Goal: Task Accomplishment & Management: Use online tool/utility

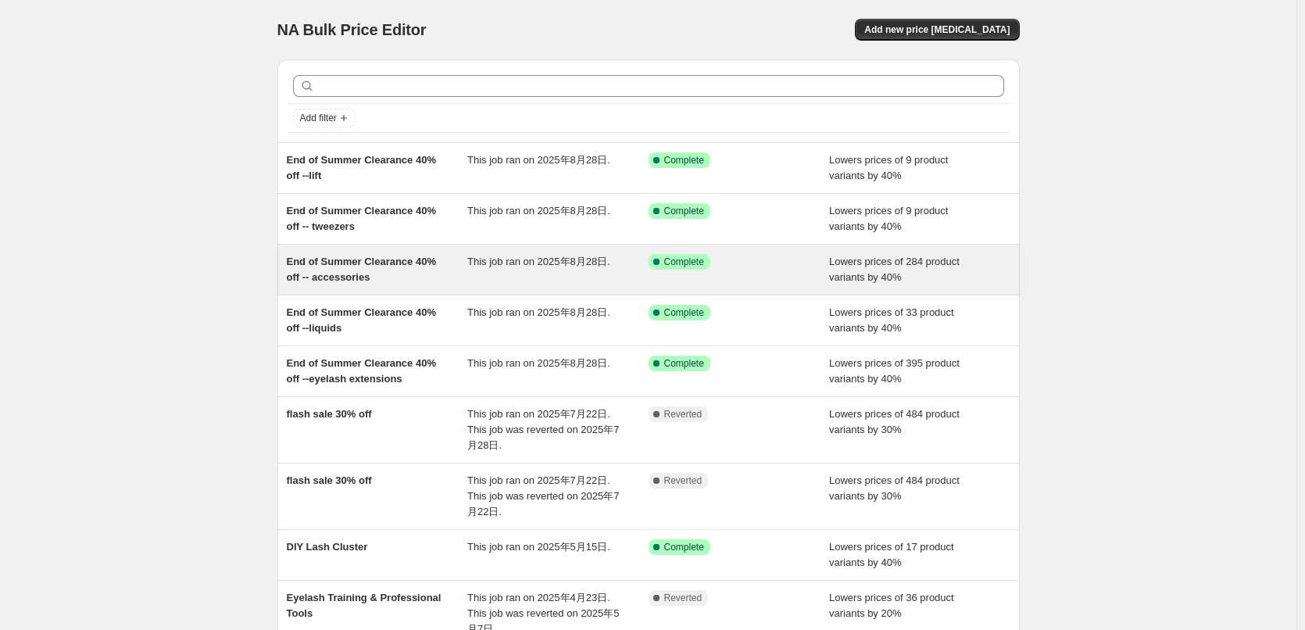
click at [413, 279] on div "End of Summer Clearance 40% off -- accessories" at bounding box center [377, 269] width 181 height 31
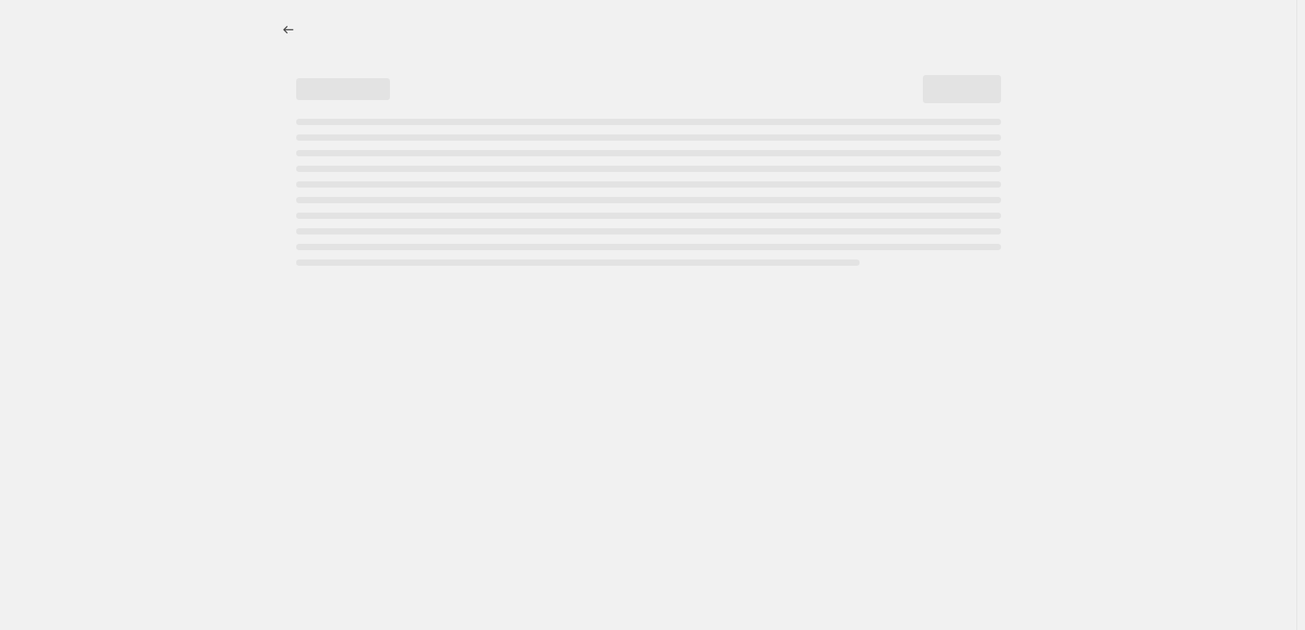
select select "percentage"
select select "collection"
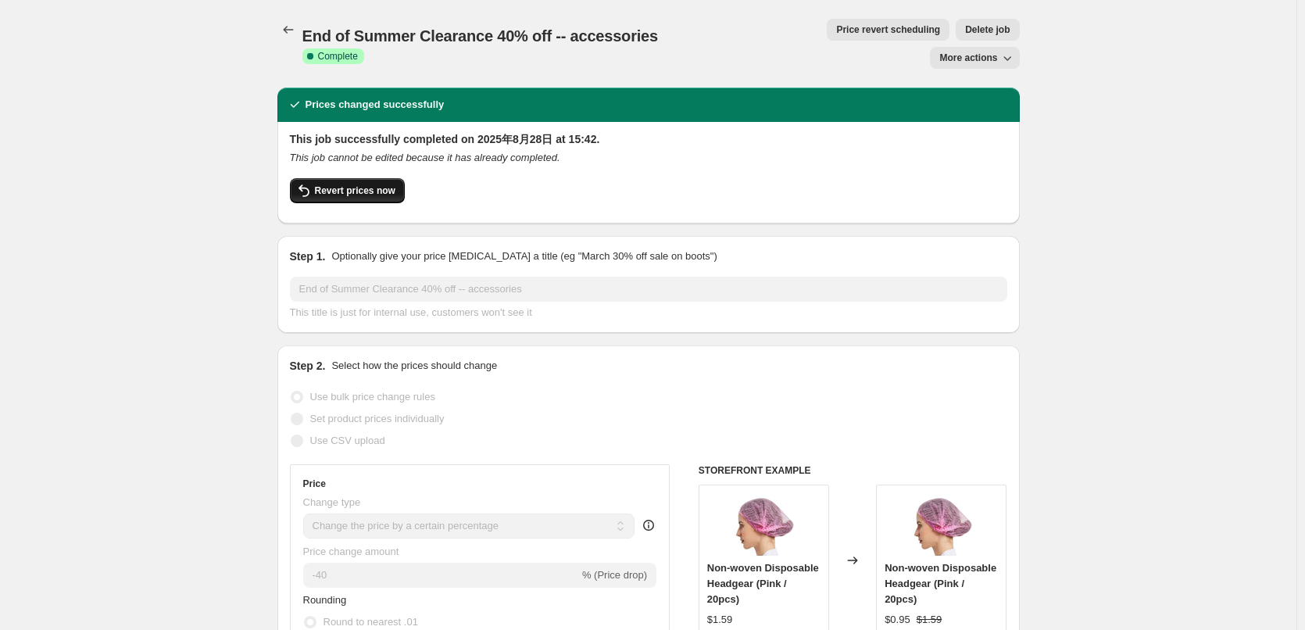
click at [359, 184] on span "Revert prices now" at bounding box center [355, 190] width 80 height 13
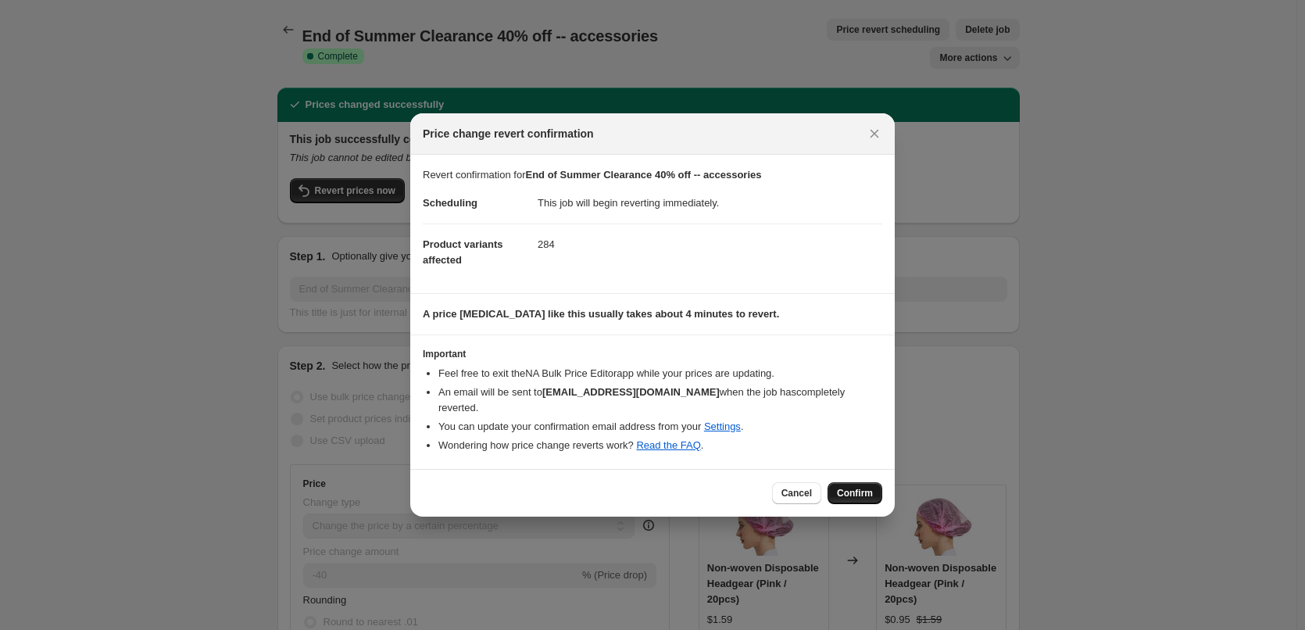
click at [864, 488] on span "Confirm" at bounding box center [855, 493] width 36 height 13
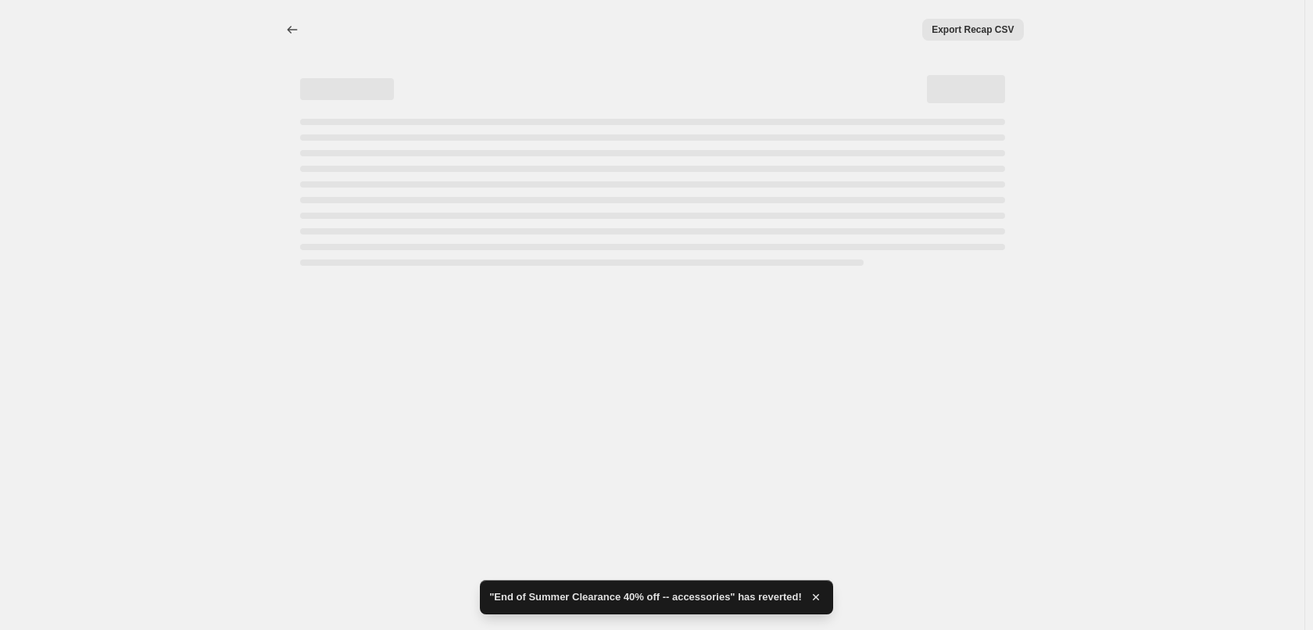
select select "percentage"
select select "collection"
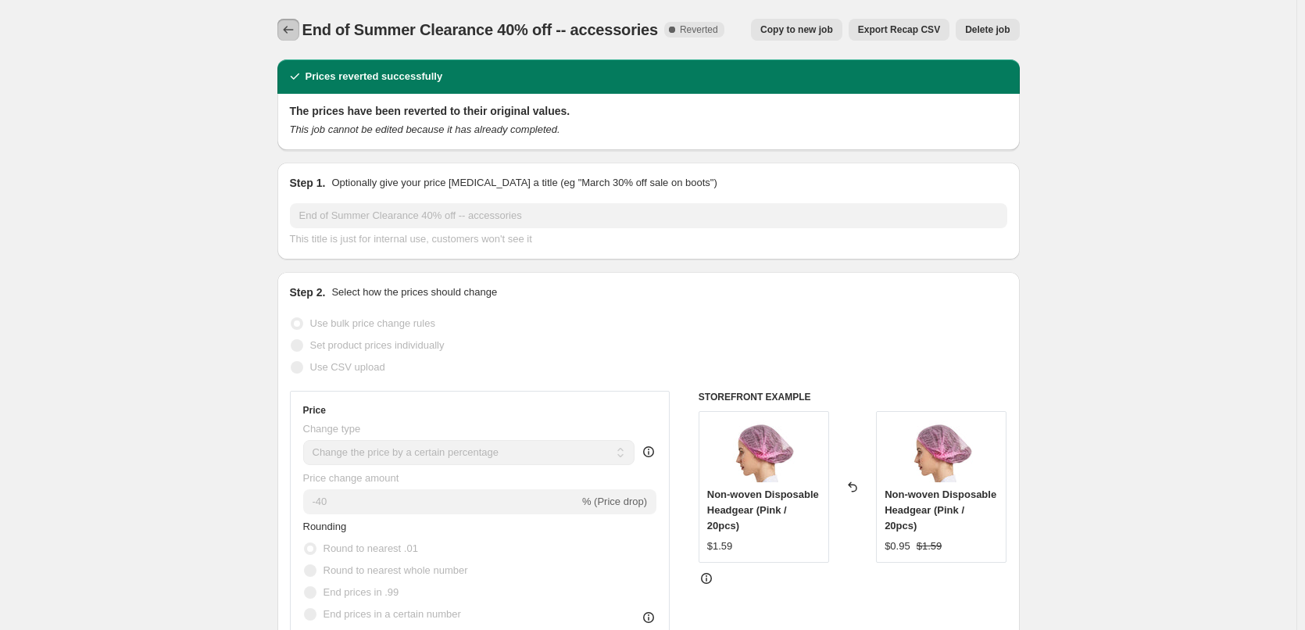
click at [294, 31] on icon "Price change jobs" at bounding box center [288, 30] width 16 height 16
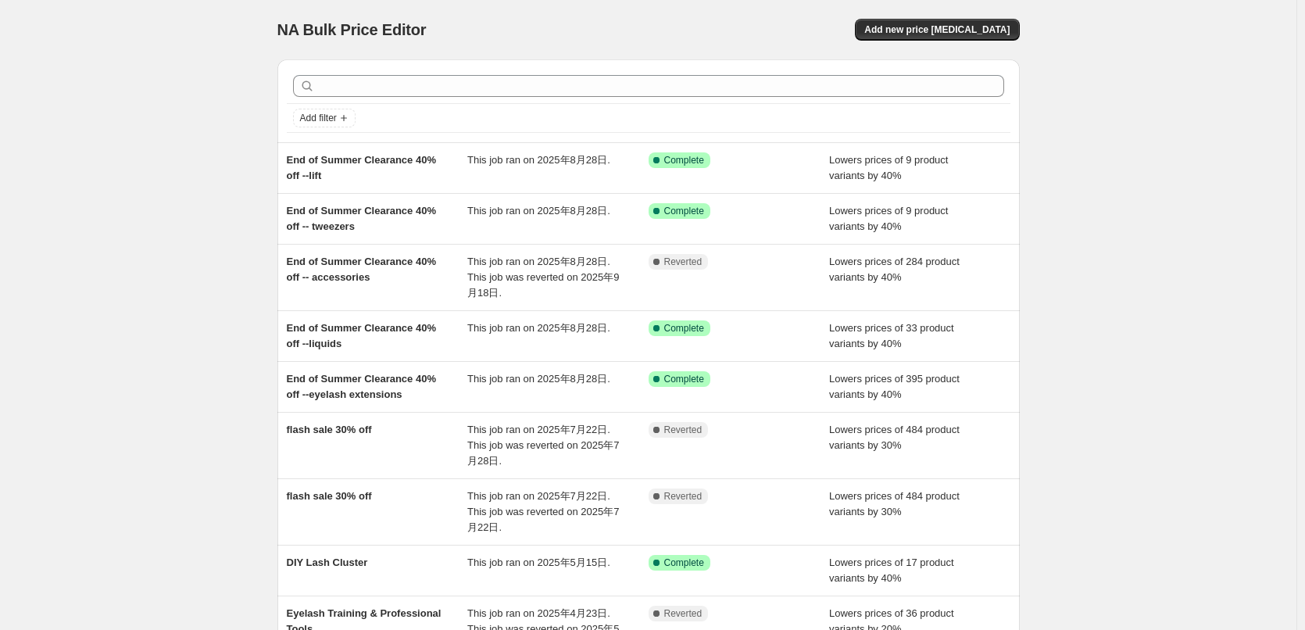
click at [81, 245] on div "NA Bulk Price Editor. This page is ready NA Bulk Price Editor Add new price cha…" at bounding box center [648, 441] width 1296 height 883
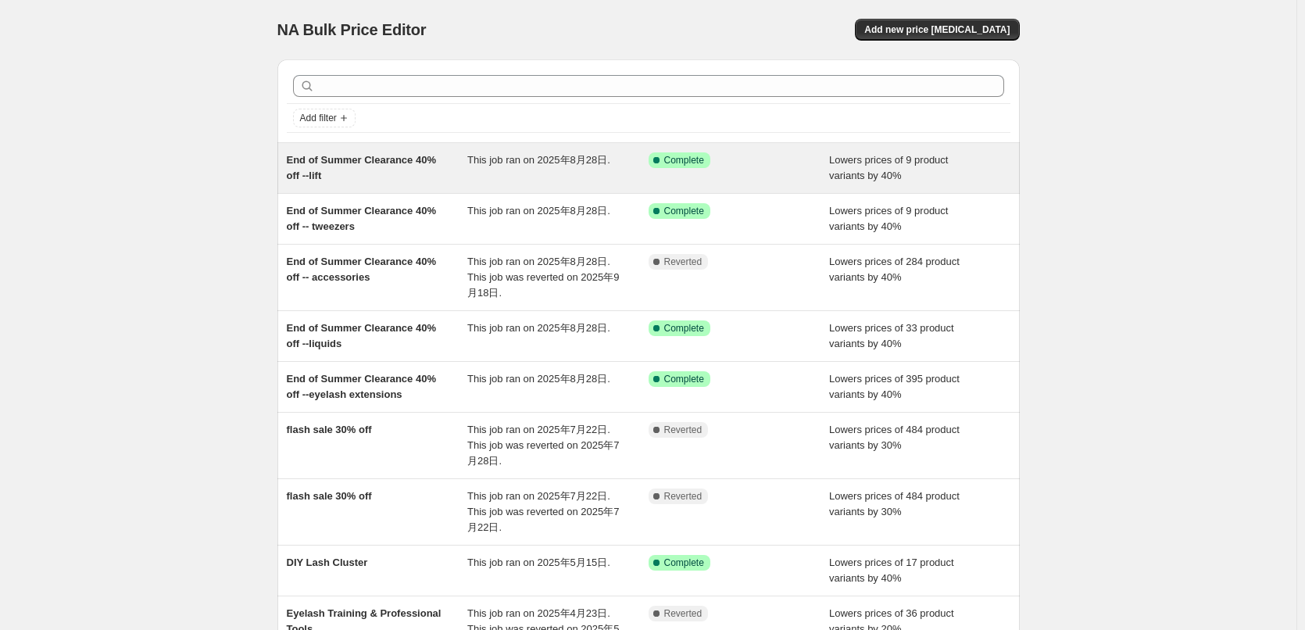
click at [383, 167] on div "End of Summer Clearance 40% off --lift" at bounding box center [377, 167] width 181 height 31
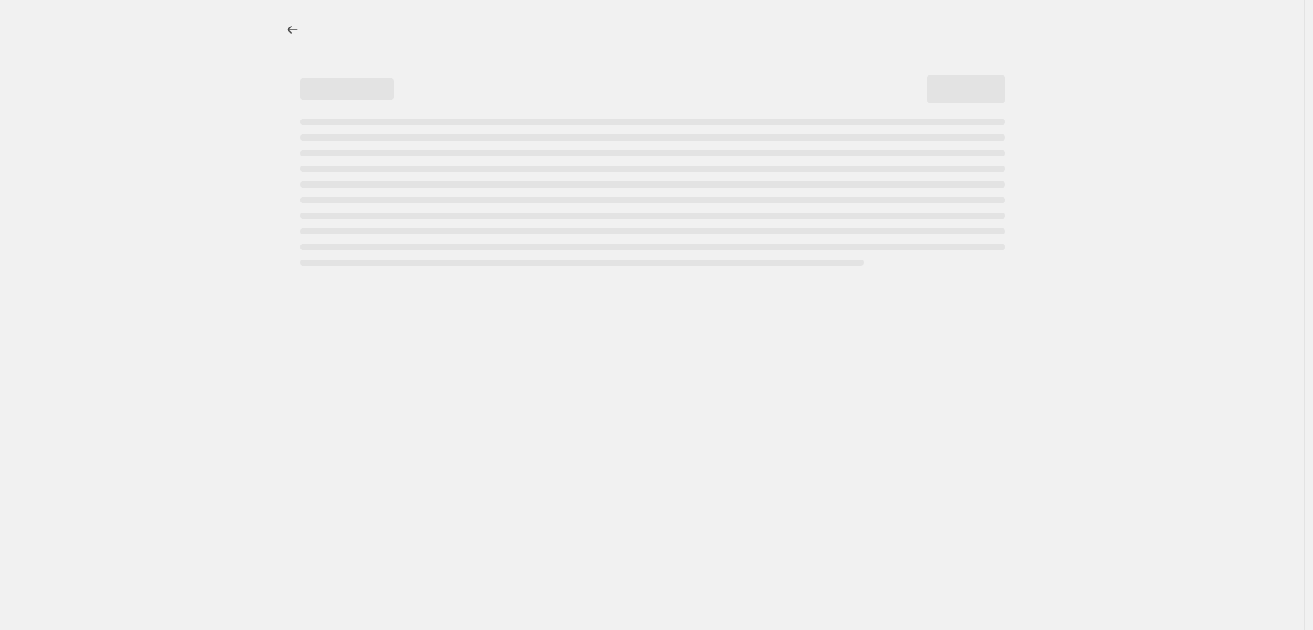
select select "percentage"
select select "collection"
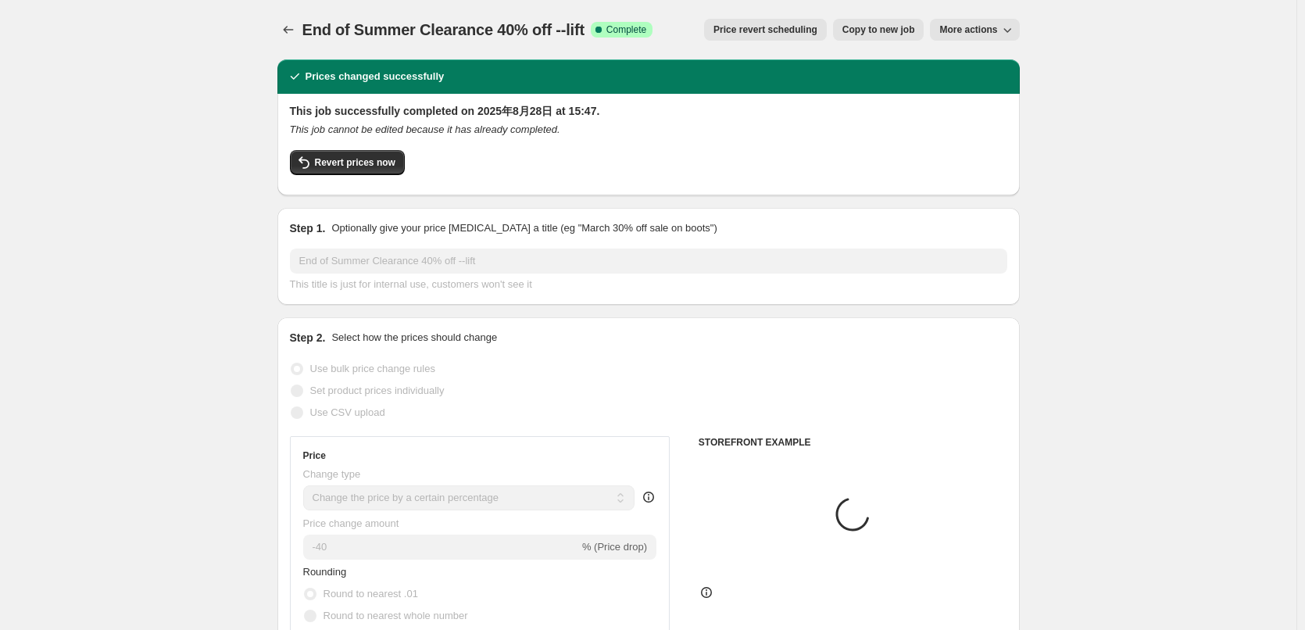
click at [383, 167] on span "Revert prices now" at bounding box center [355, 162] width 80 height 13
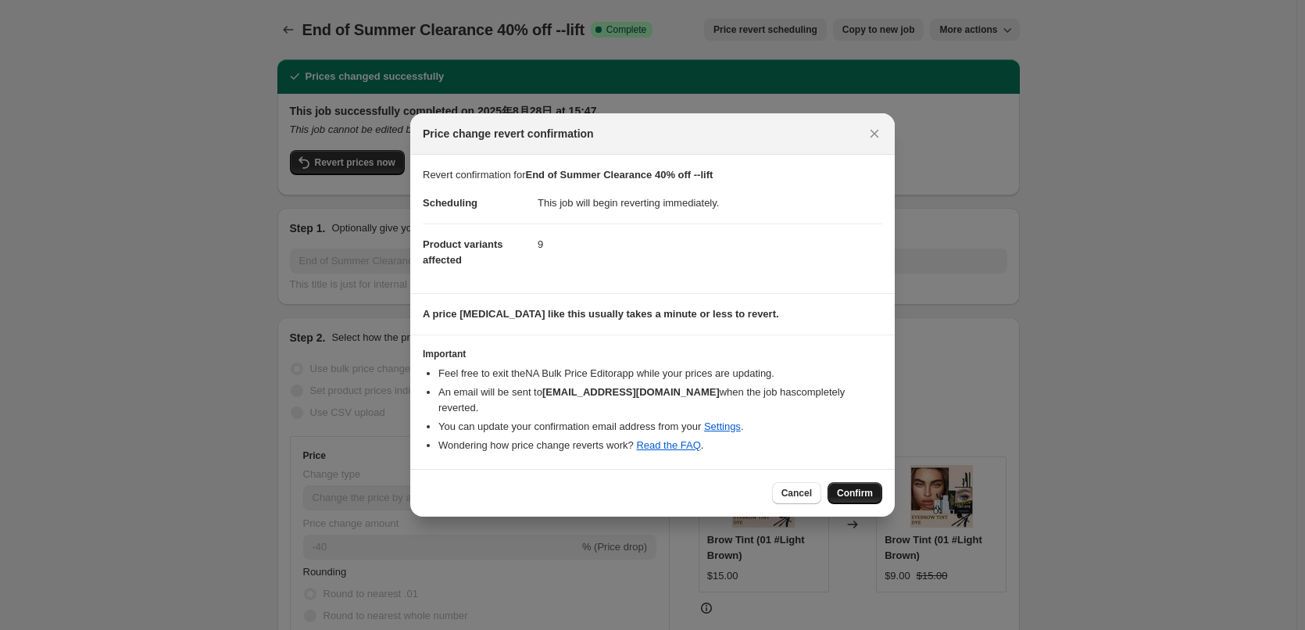
click at [859, 487] on span "Confirm" at bounding box center [855, 493] width 36 height 13
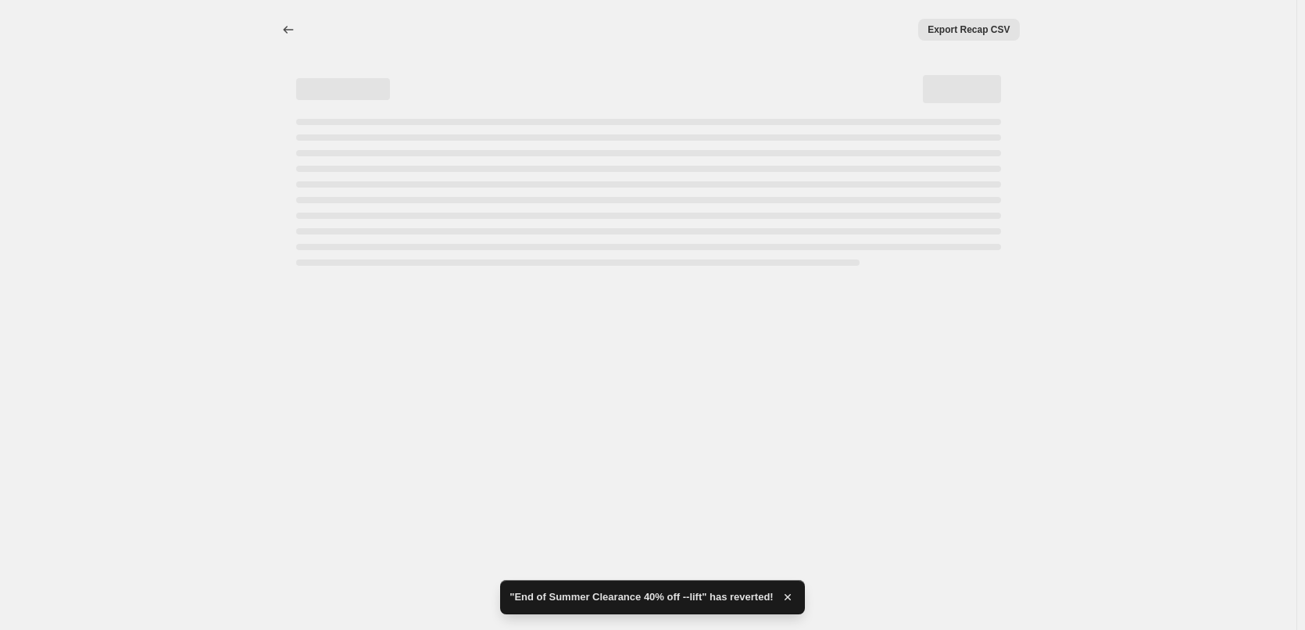
select select "percentage"
select select "collection"
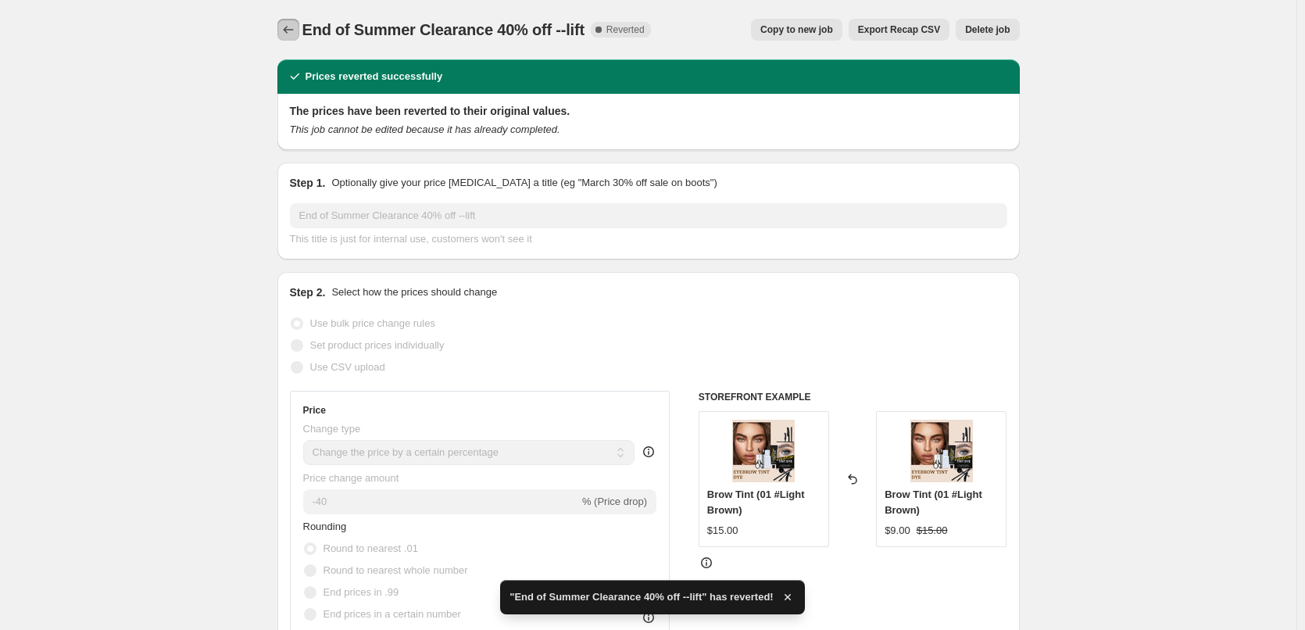
click at [296, 30] on icon "Price change jobs" at bounding box center [288, 30] width 16 height 16
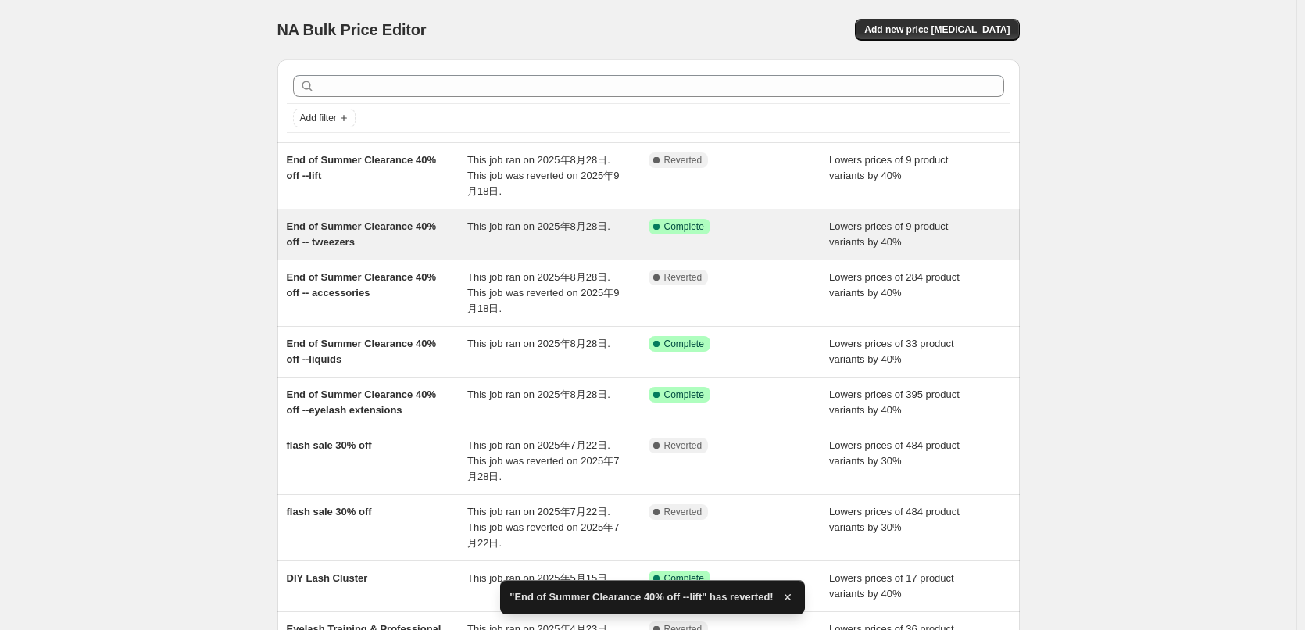
click at [448, 235] on div "End of Summer Clearance 40% off -- tweezers" at bounding box center [377, 234] width 181 height 31
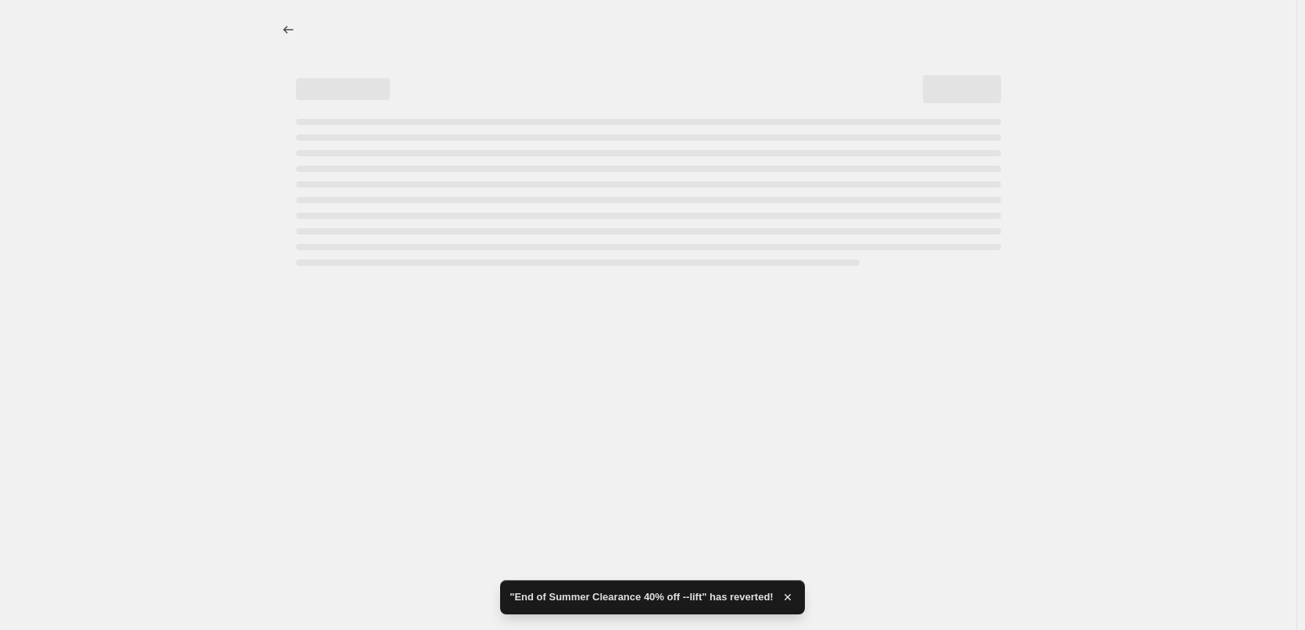
select select "percentage"
select select "collection"
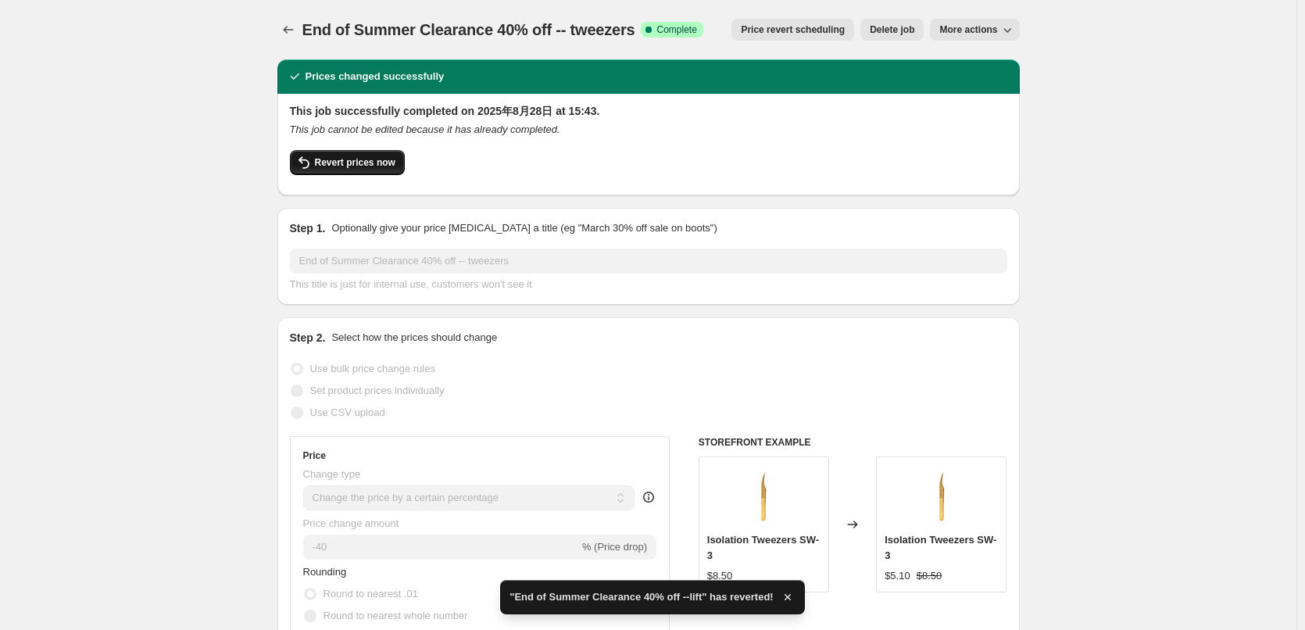
click at [352, 161] on span "Revert prices now" at bounding box center [355, 162] width 80 height 13
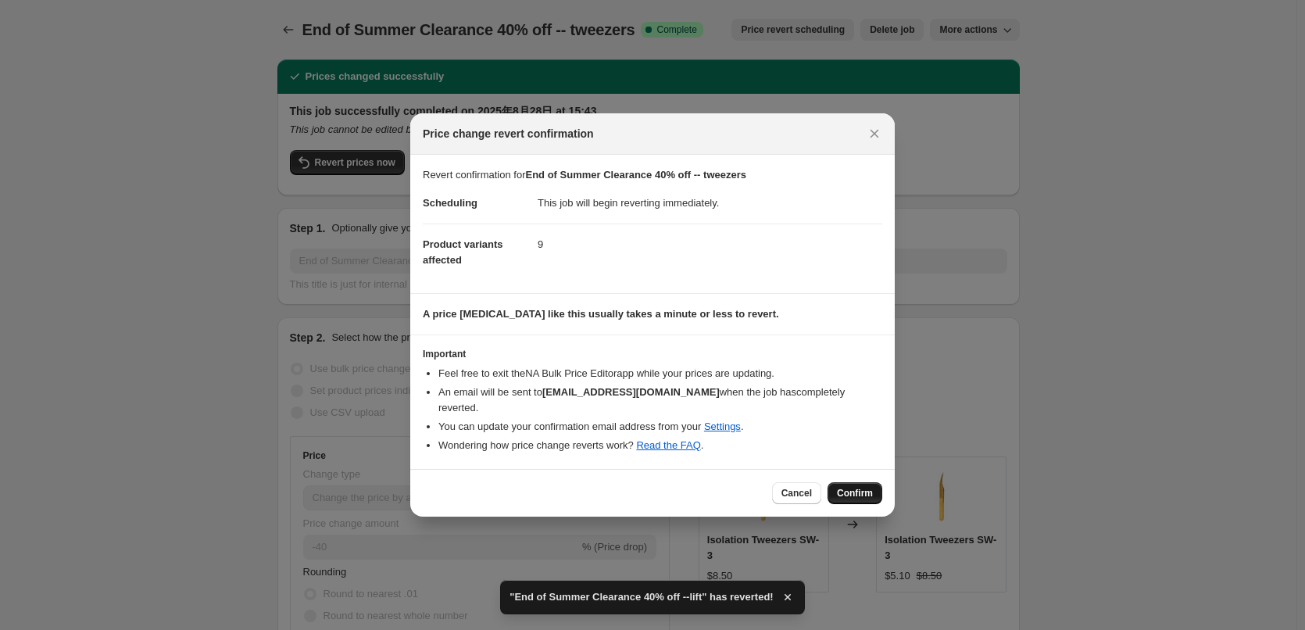
click at [848, 487] on span "Confirm" at bounding box center [855, 493] width 36 height 13
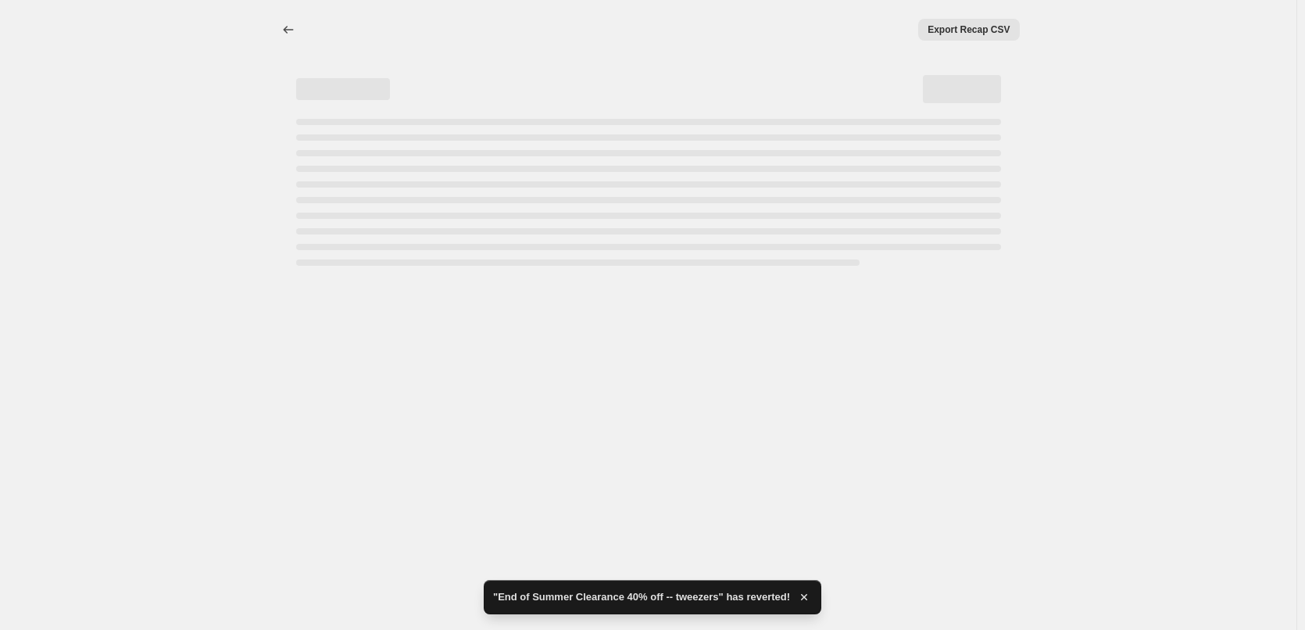
select select "percentage"
select select "collection"
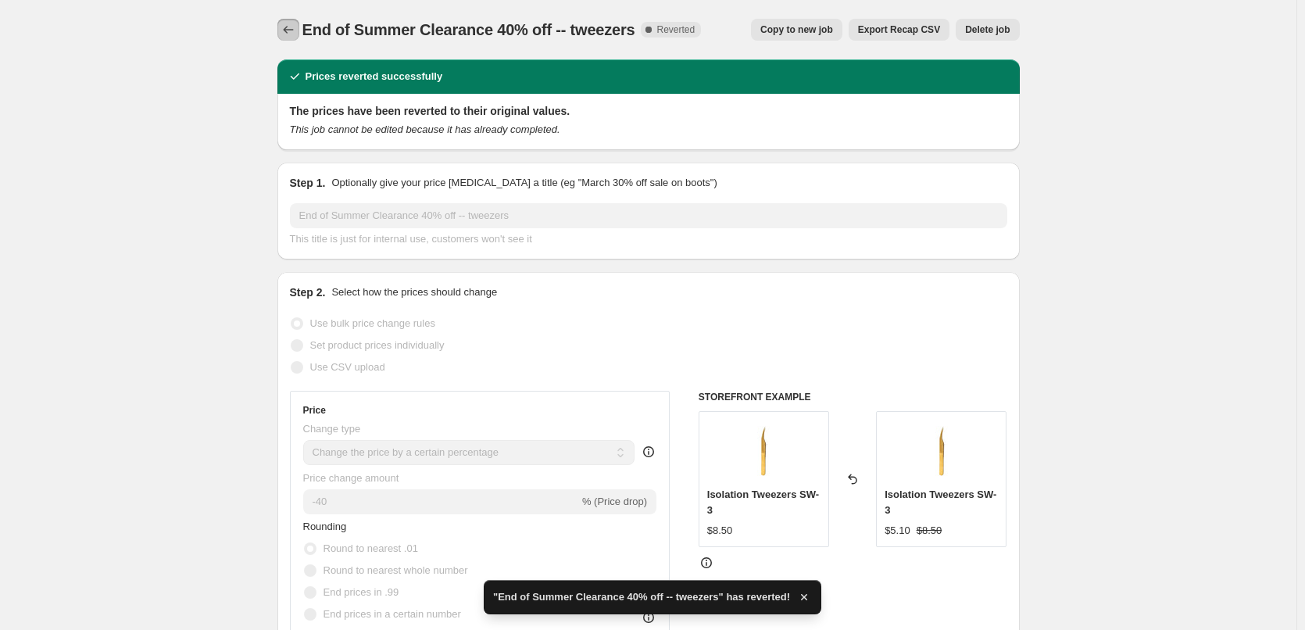
click at [294, 32] on icon "Price change jobs" at bounding box center [288, 30] width 16 height 16
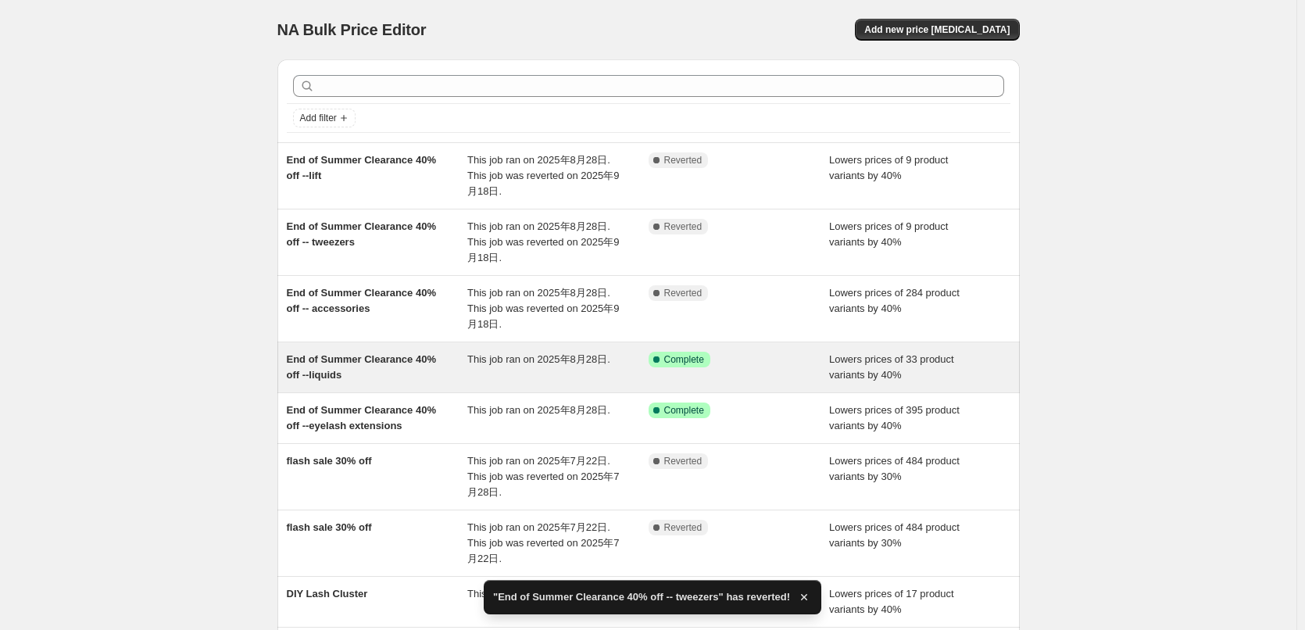
click at [485, 365] on span "This job ran on 2025年8月28日." at bounding box center [538, 359] width 143 height 12
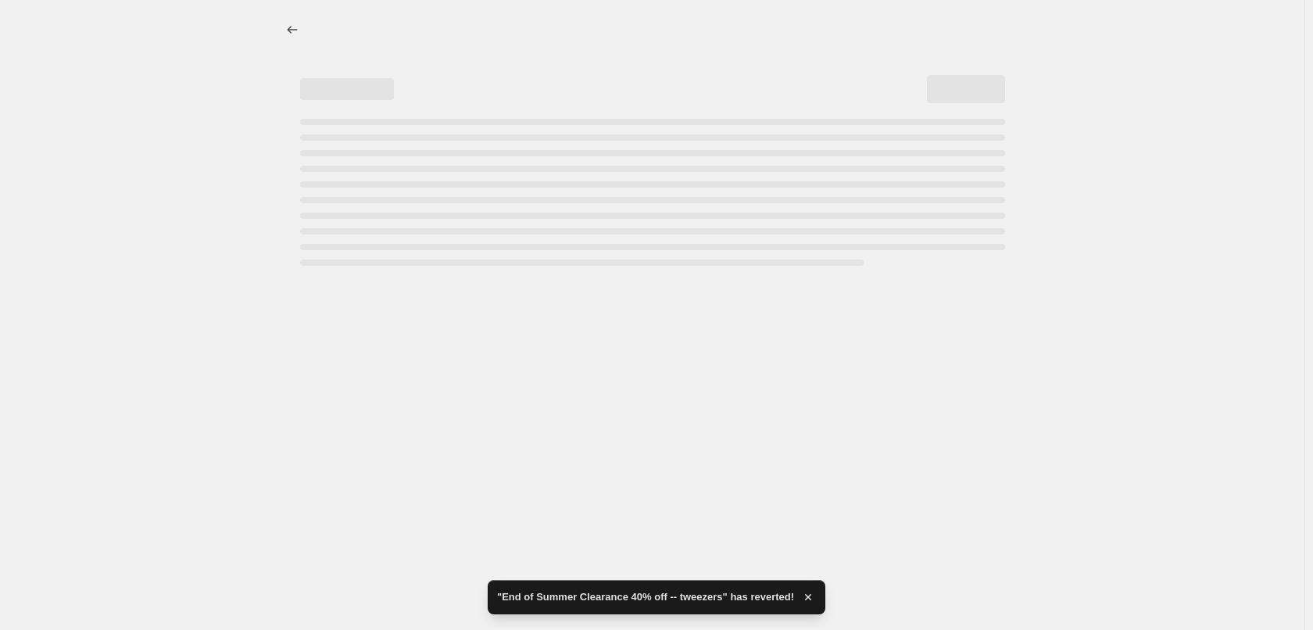
select select "percentage"
select select "collection"
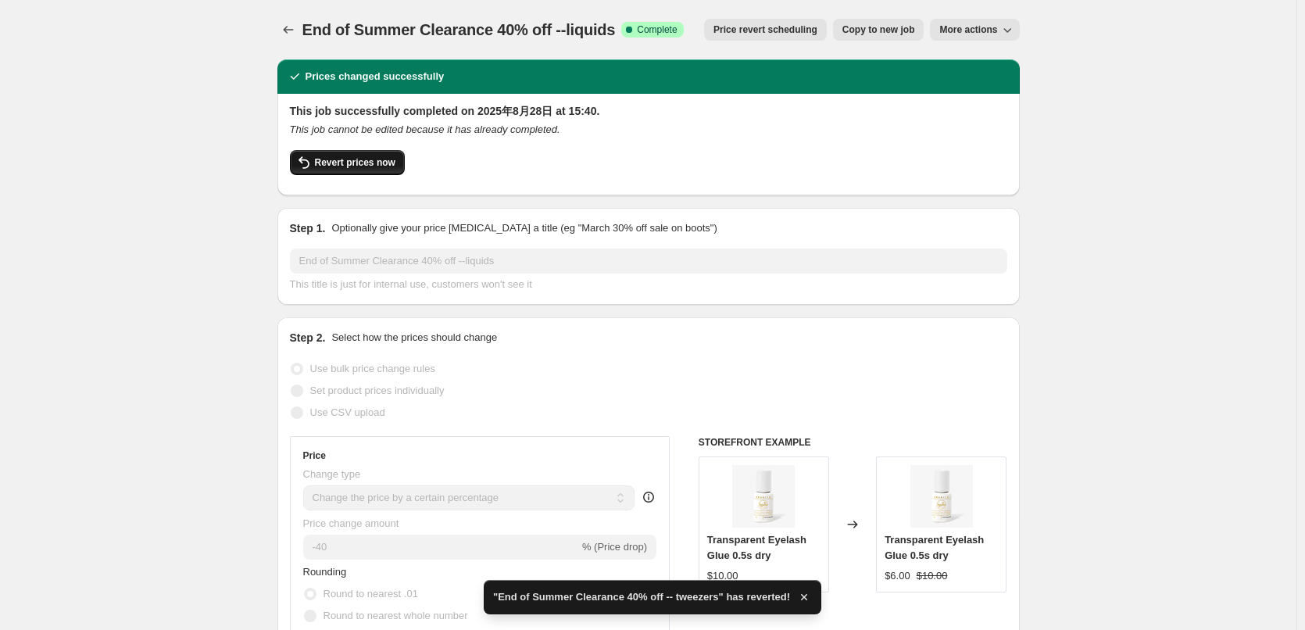
click at [352, 152] on button "Revert prices now" at bounding box center [347, 162] width 115 height 25
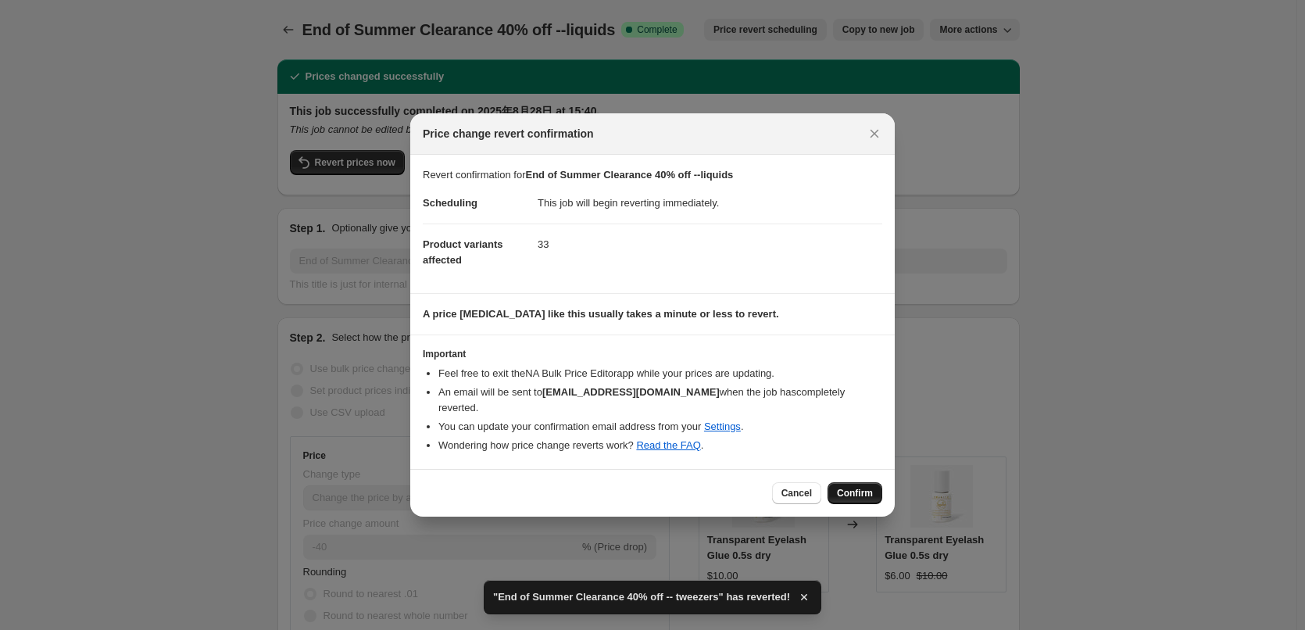
click at [866, 487] on span "Confirm" at bounding box center [855, 493] width 36 height 13
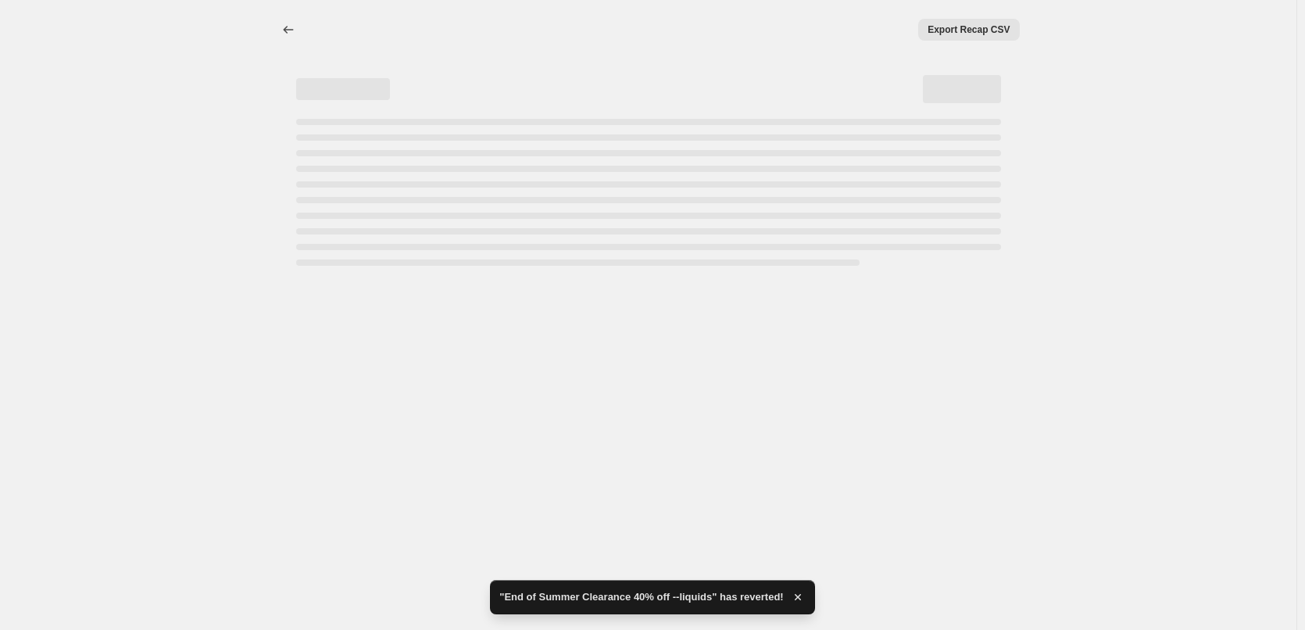
select select "percentage"
select select "collection"
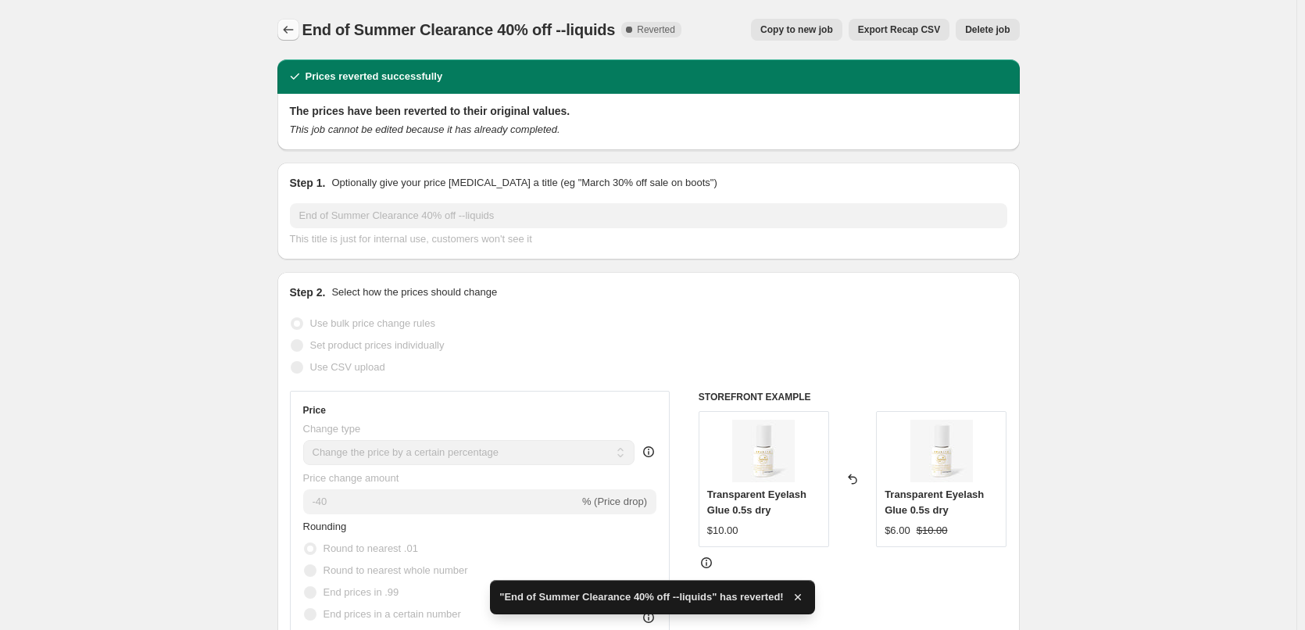
click at [294, 28] on icon "Price change jobs" at bounding box center [288, 30] width 16 height 16
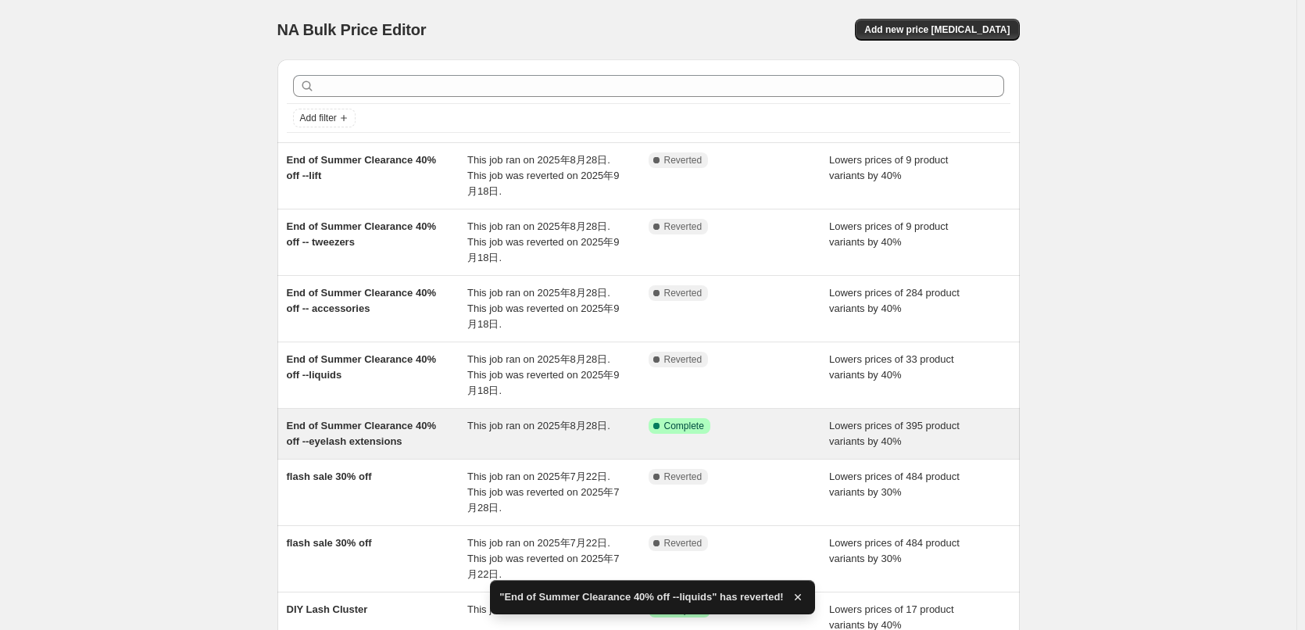
click at [409, 426] on span "End of Summer Clearance 40% off --eyelash extensions" at bounding box center [361, 433] width 149 height 27
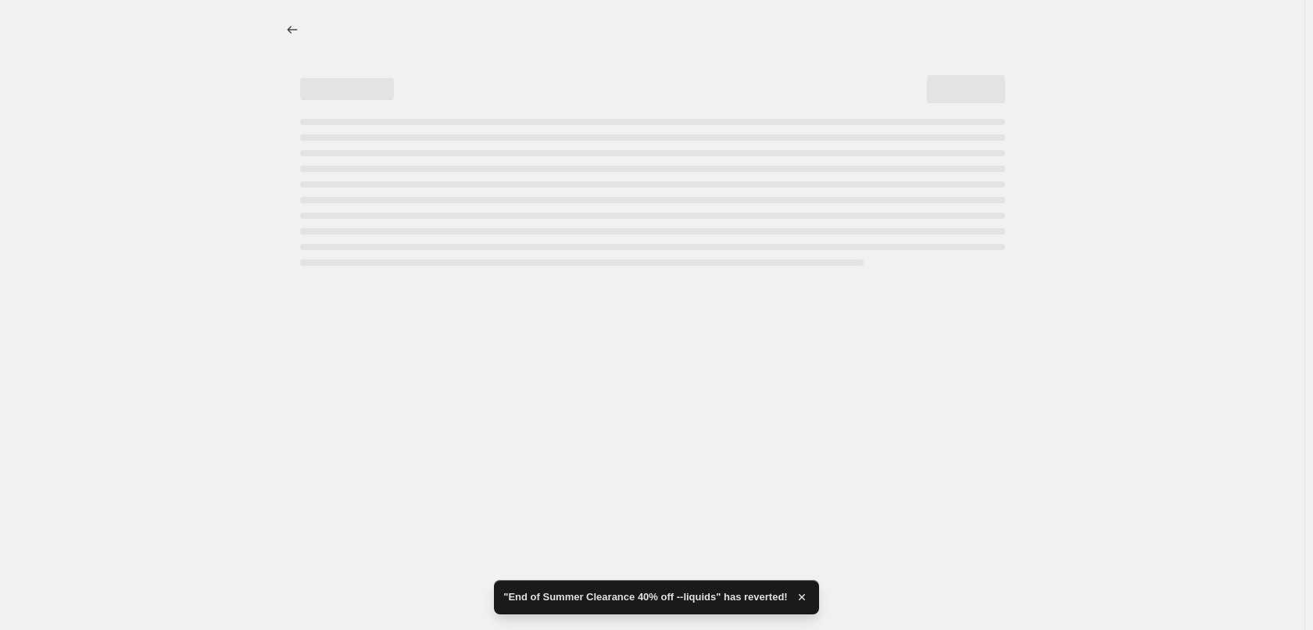
select select "percentage"
select select "collection"
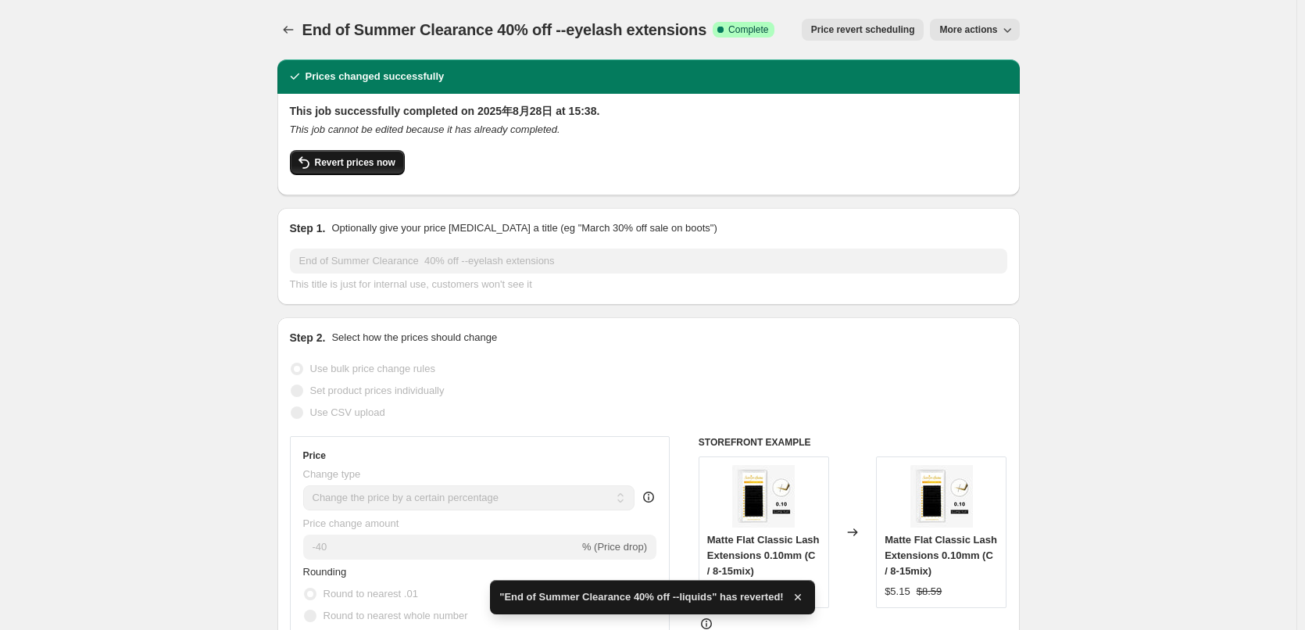
click at [340, 166] on span "Revert prices now" at bounding box center [355, 162] width 80 height 13
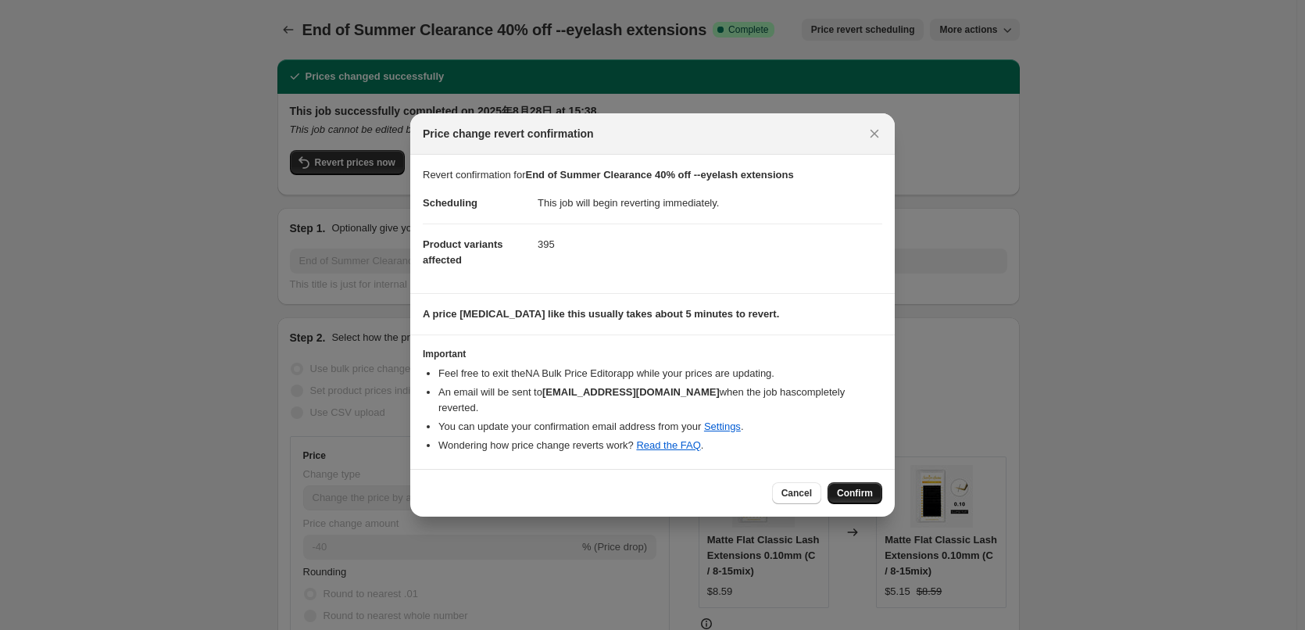
click at [877, 486] on button "Confirm" at bounding box center [854, 493] width 55 height 22
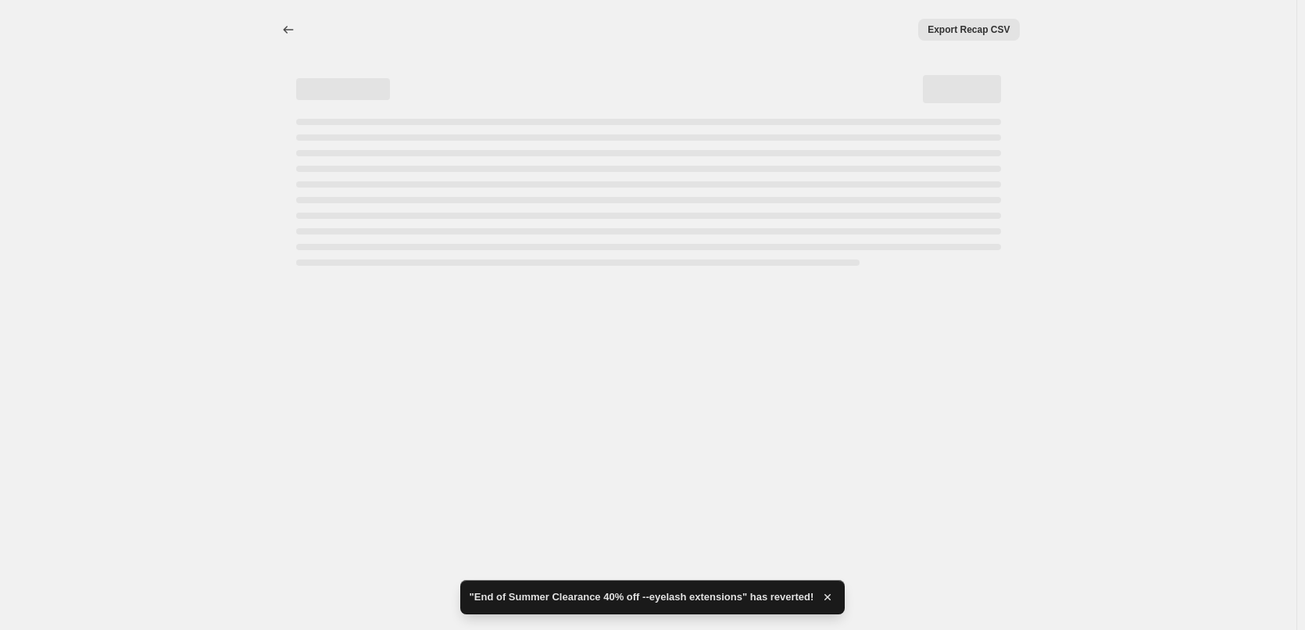
select select "percentage"
select select "collection"
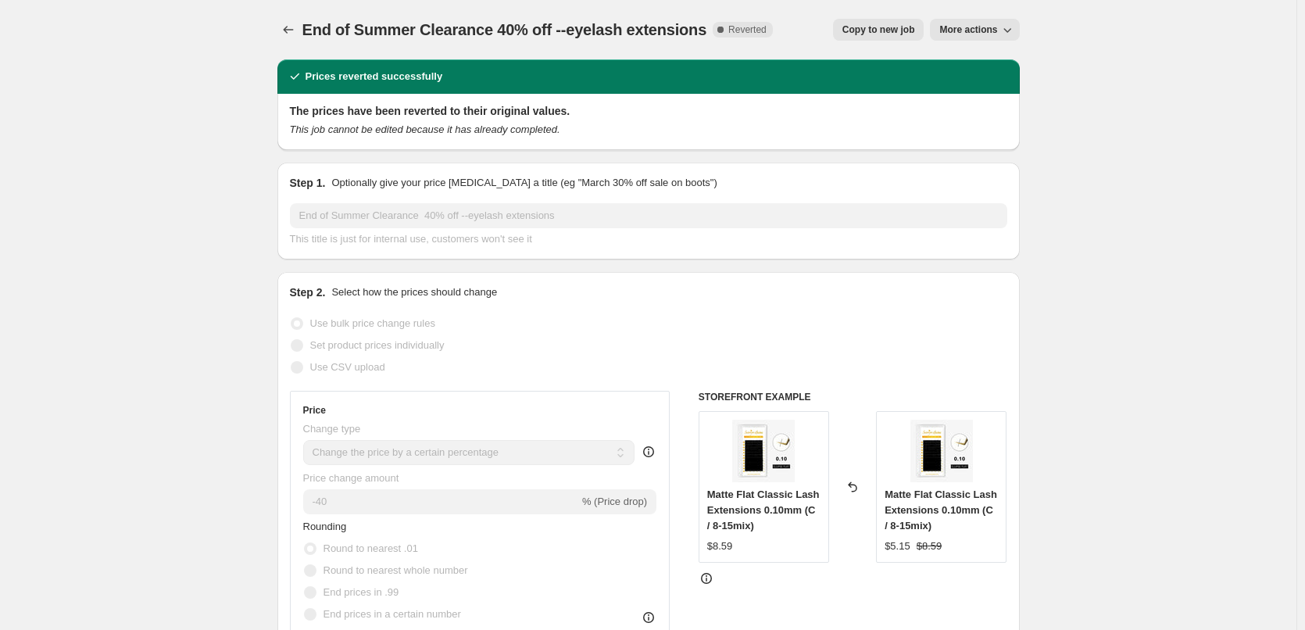
click at [291, 27] on icon "Price change jobs" at bounding box center [288, 30] width 16 height 16
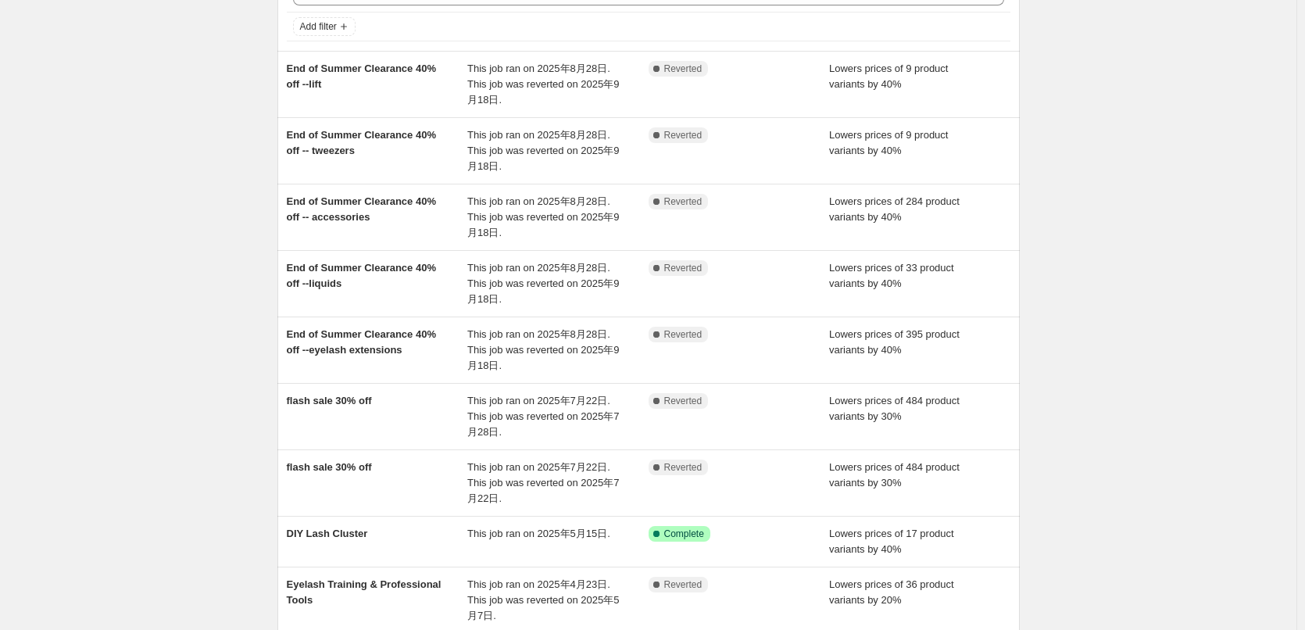
scroll to position [234, 0]
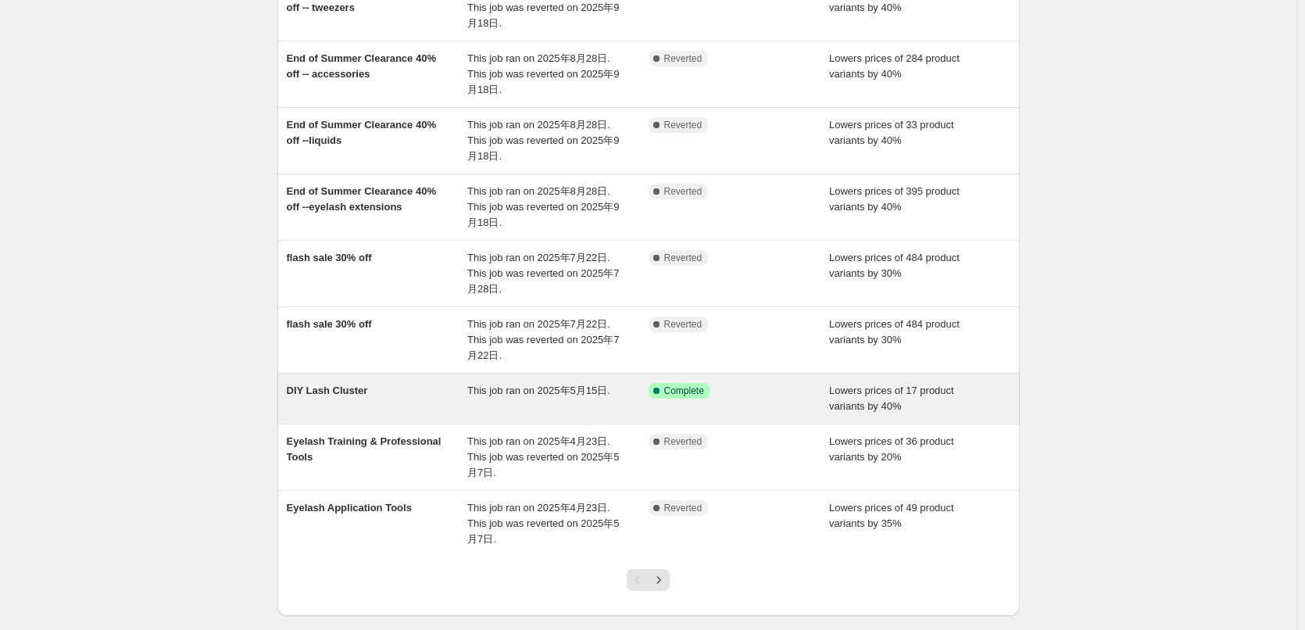
click at [369, 394] on div "DIY Lash Cluster" at bounding box center [377, 398] width 181 height 31
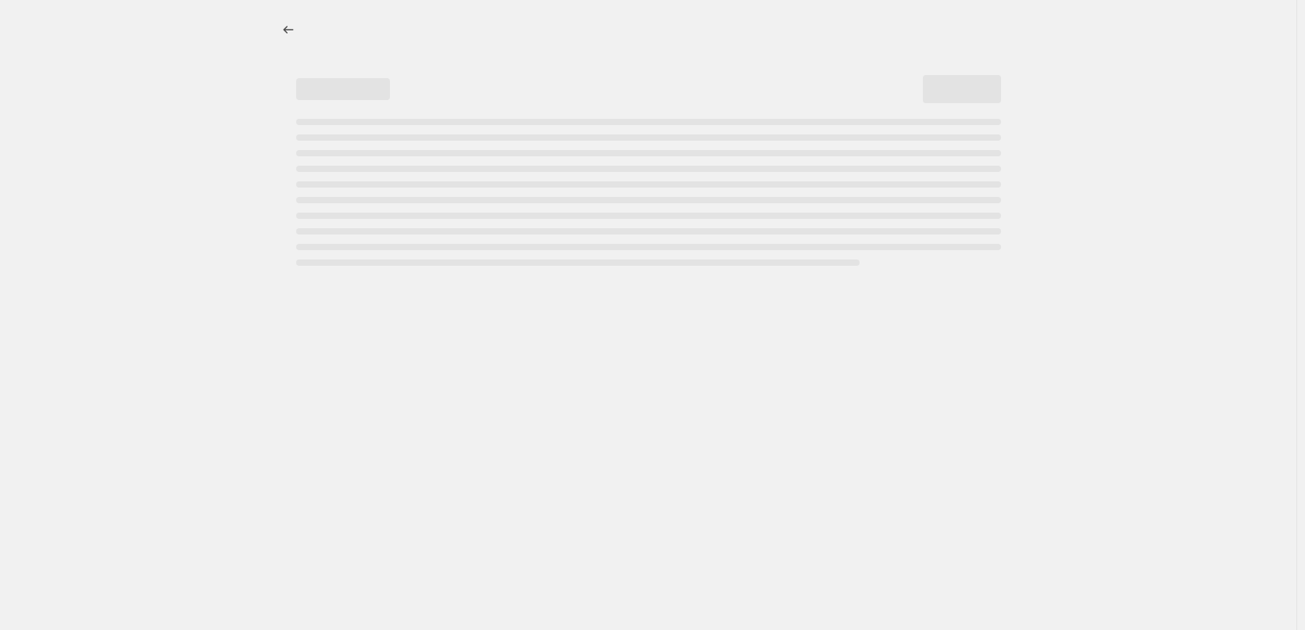
select select "percentage"
select select "collection"
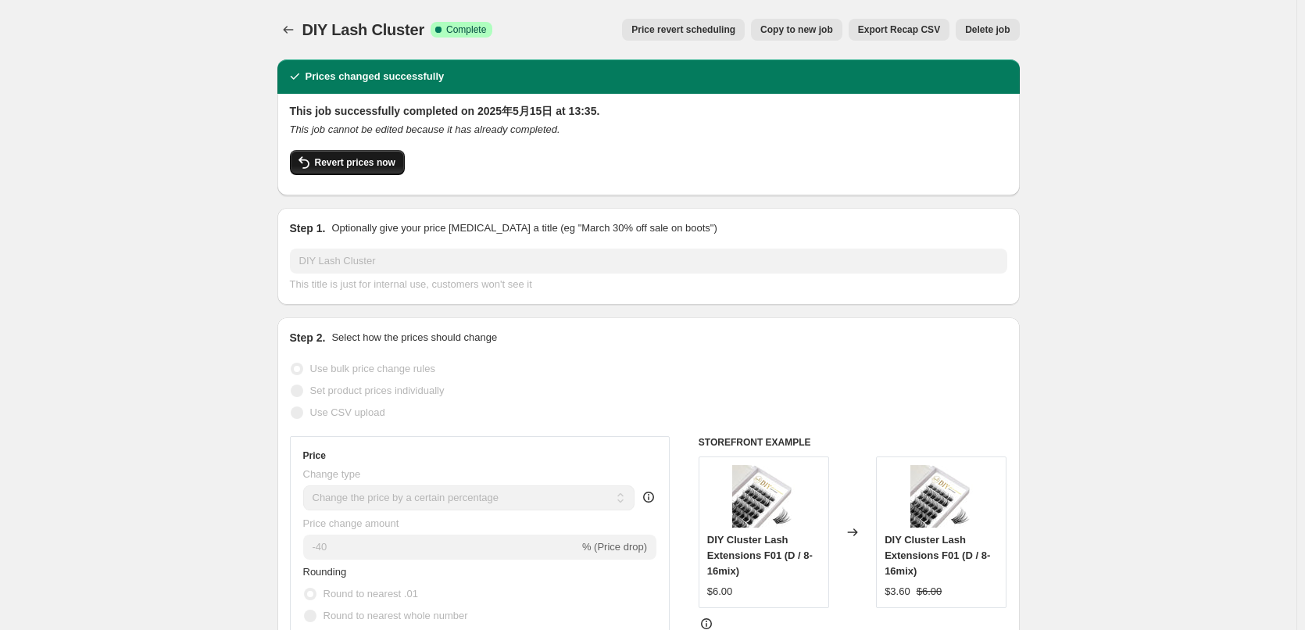
click at [345, 166] on span "Revert prices now" at bounding box center [355, 162] width 80 height 13
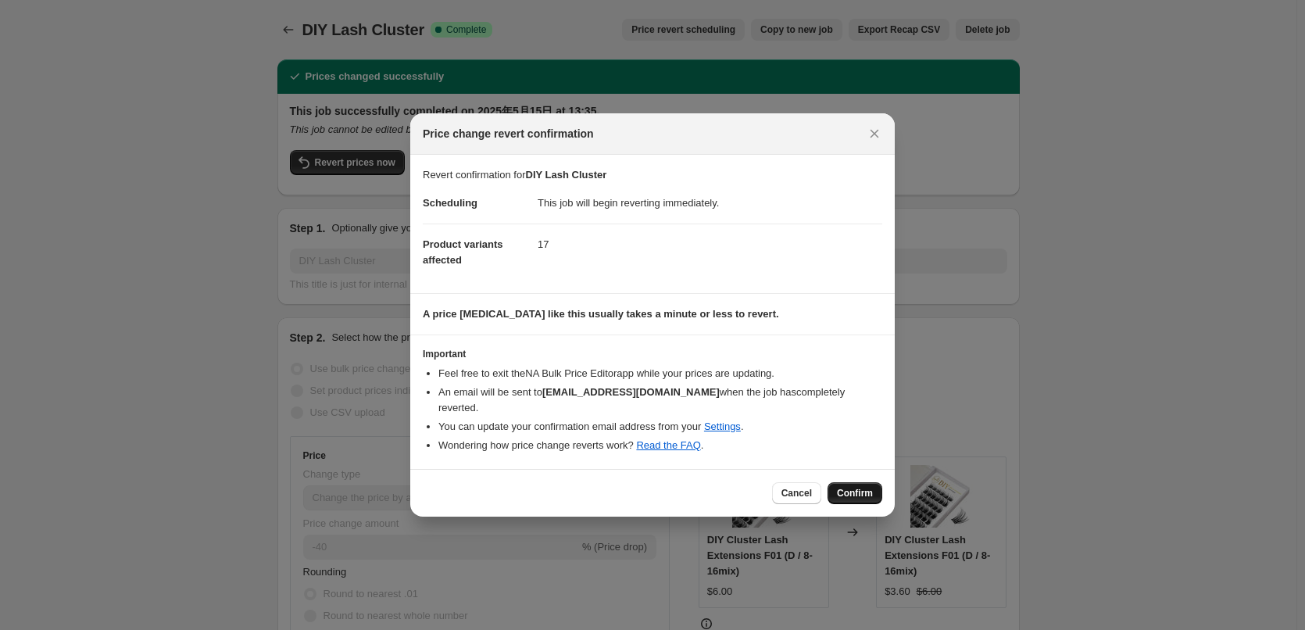
click at [849, 491] on span "Confirm" at bounding box center [855, 493] width 36 height 13
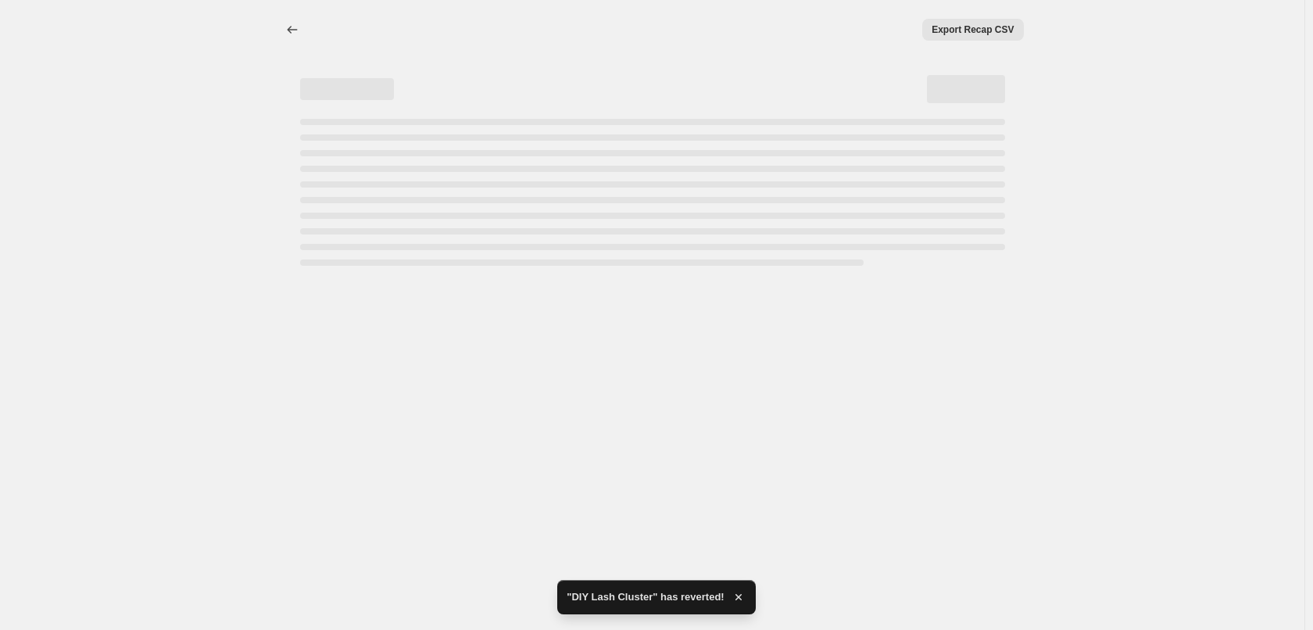
select select "percentage"
select select "collection"
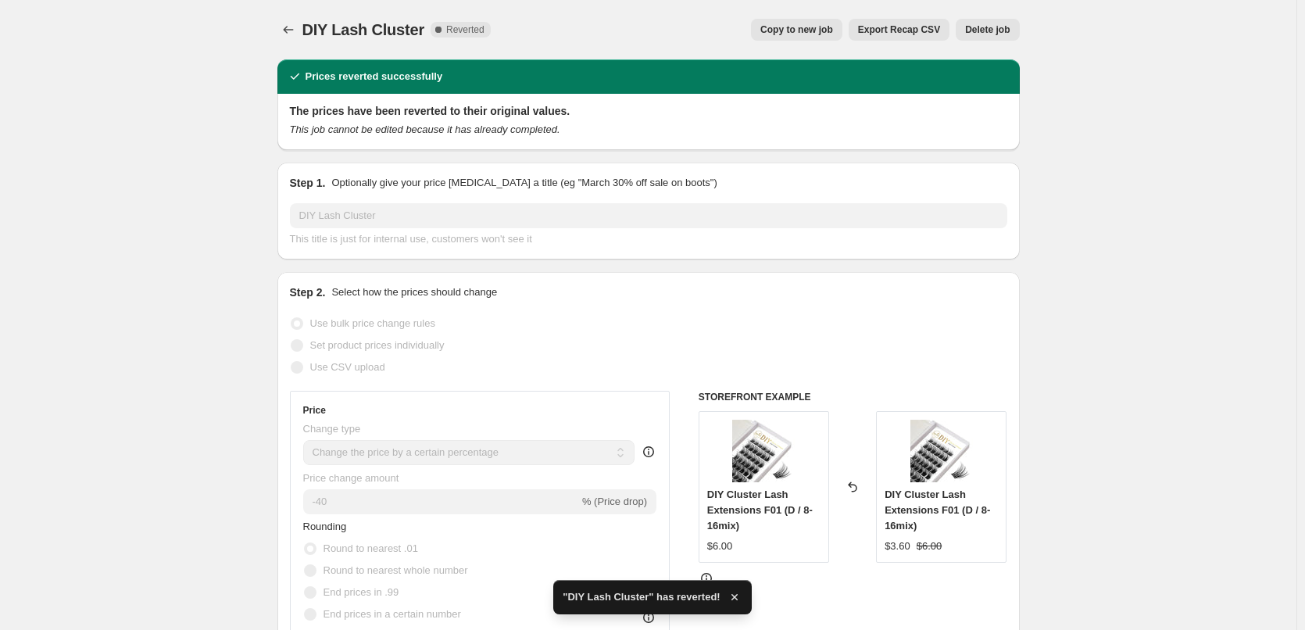
drag, startPoint x: 201, startPoint y: 134, endPoint x: 228, endPoint y: 101, distance: 42.7
click at [293, 24] on icon "Price change jobs" at bounding box center [288, 30] width 16 height 16
